Goal: Transaction & Acquisition: Book appointment/travel/reservation

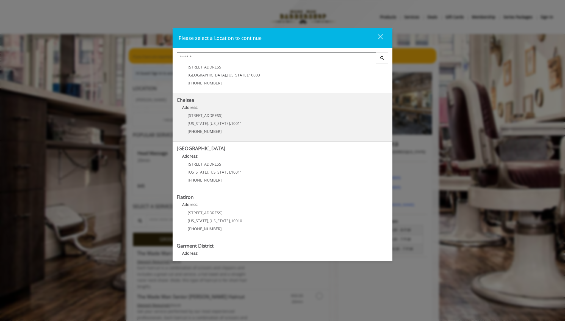
scroll to position [25, 0]
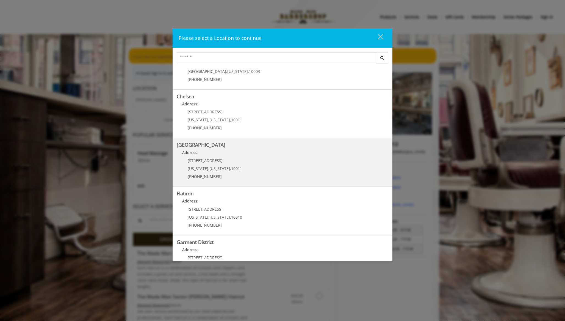
click at [266, 164] on Street "[GEOGRAPHIC_DATA] Address: [STREET_ADDRESS][US_STATE][US_STATE] (646) 850-0041" at bounding box center [283, 162] width 212 height 40
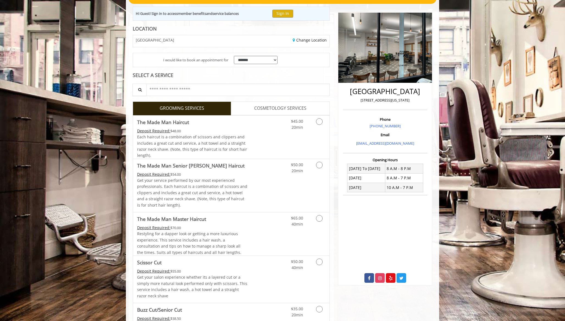
scroll to position [62, 0]
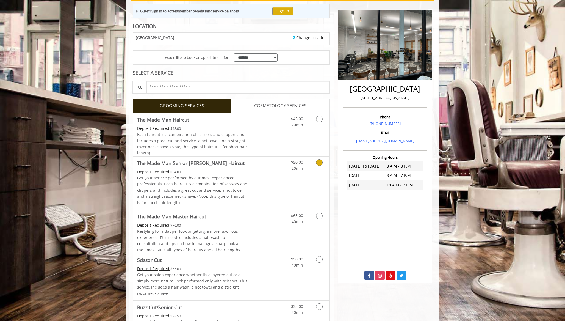
click at [318, 166] on link "Grooming services" at bounding box center [319, 163] width 14 height 15
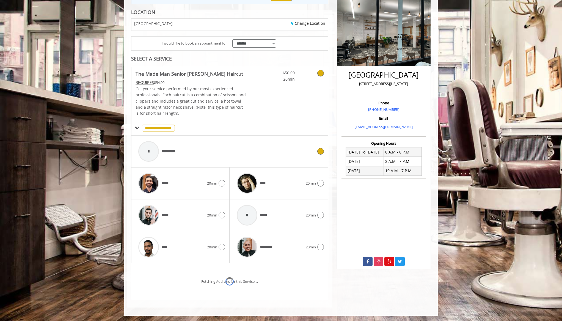
scroll to position [99, 0]
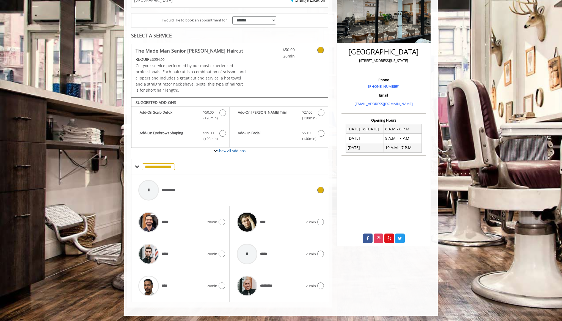
click at [318, 184] on div "**********" at bounding box center [230, 190] width 188 height 26
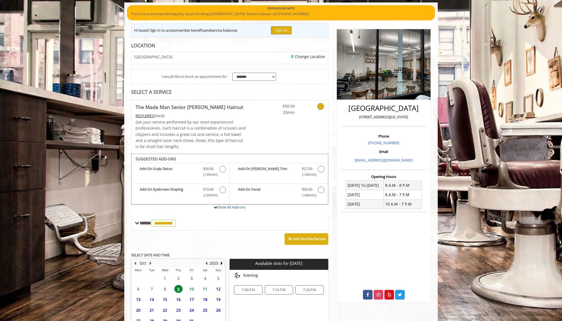
scroll to position [93, 0]
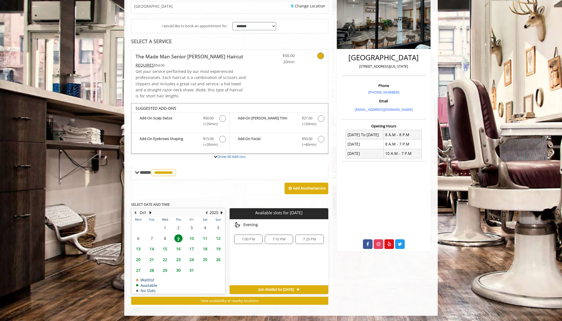
click at [254, 238] on span "7:00 PM" at bounding box center [248, 239] width 13 height 4
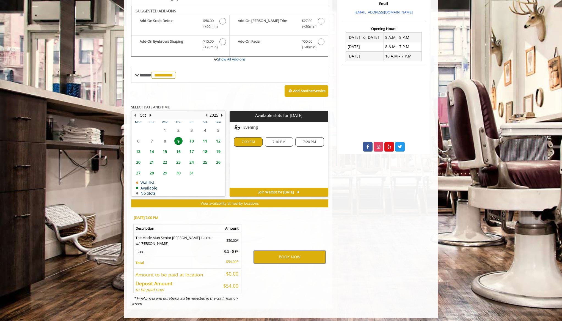
scroll to position [193, 0]
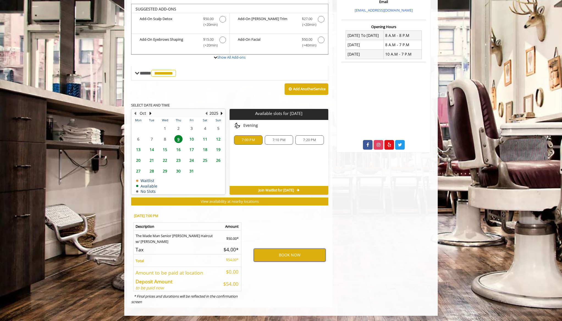
click at [279, 258] on button "BOOK NOW" at bounding box center [290, 255] width 72 height 13
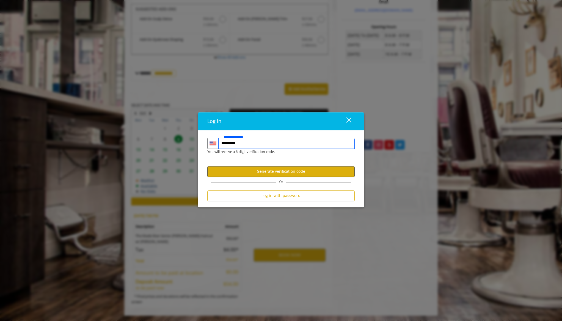
type input "**********"
click at [269, 171] on button "Generate verification code" at bounding box center [280, 171] width 147 height 11
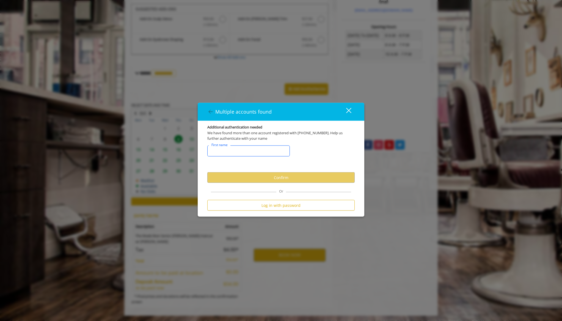
click at [254, 155] on input "FirstNameText" at bounding box center [248, 150] width 82 height 11
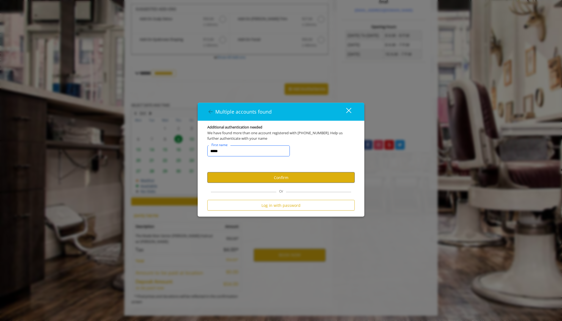
type input "*****"
click at [259, 182] on button "Confirm" at bounding box center [280, 177] width 147 height 11
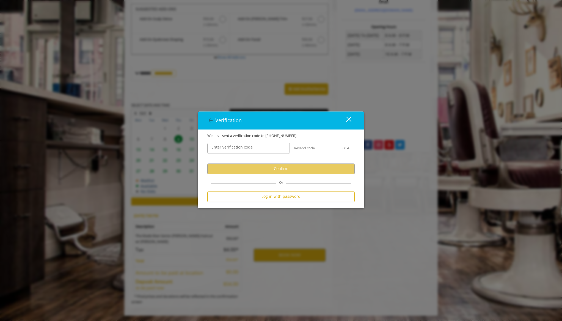
click at [245, 150] on label "Enter verification code" at bounding box center [232, 147] width 47 height 6
click at [245, 150] on input "Enter verification code" at bounding box center [248, 148] width 82 height 11
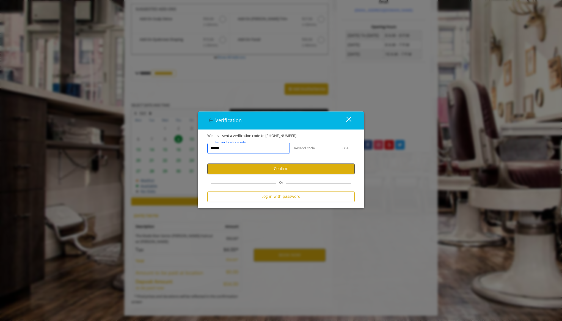
type input "******"
click at [245, 166] on button "Confirm" at bounding box center [280, 168] width 147 height 11
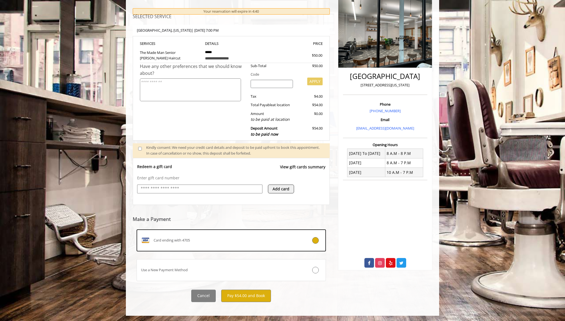
scroll to position [74, 0]
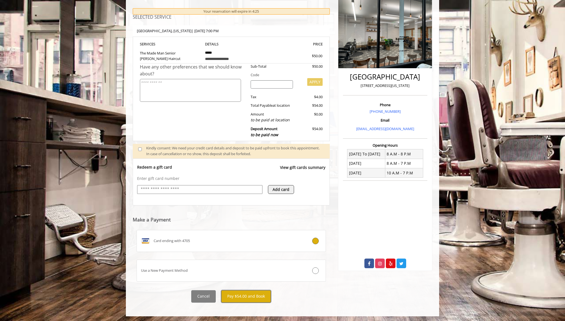
click at [252, 296] on button "Pay $54.00 and Book" at bounding box center [246, 296] width 50 height 12
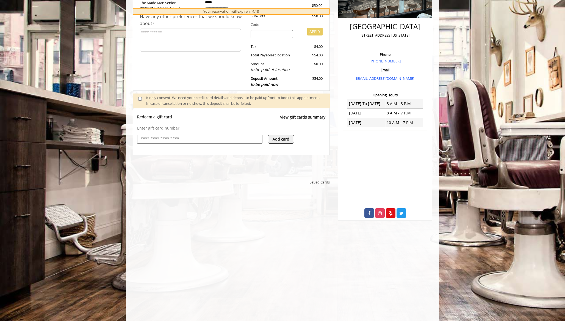
scroll to position [129, 0]
